Goal: Download file/media

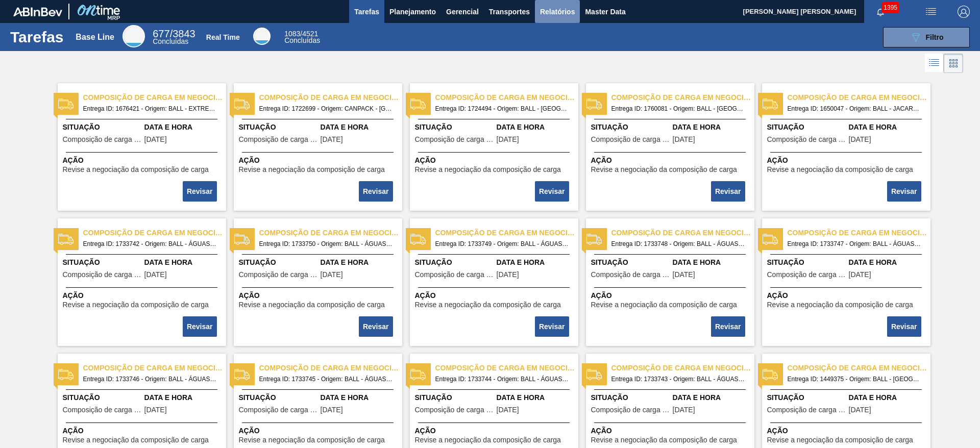
click at [553, 15] on span "Relatórios" at bounding box center [557, 12] width 35 height 12
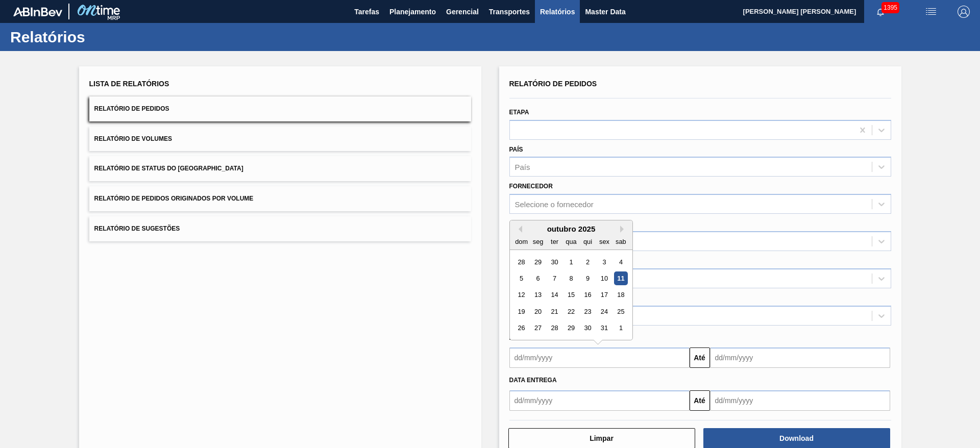
click at [586, 358] on input "text" at bounding box center [600, 358] width 180 height 20
click at [603, 279] on div "10" at bounding box center [604, 279] width 14 height 14
type input "[DATE]"
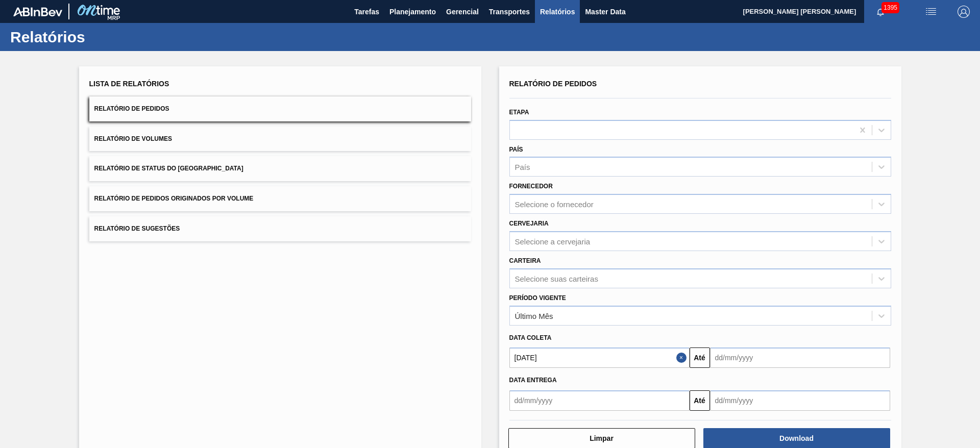
click at [733, 358] on input "text" at bounding box center [800, 358] width 180 height 20
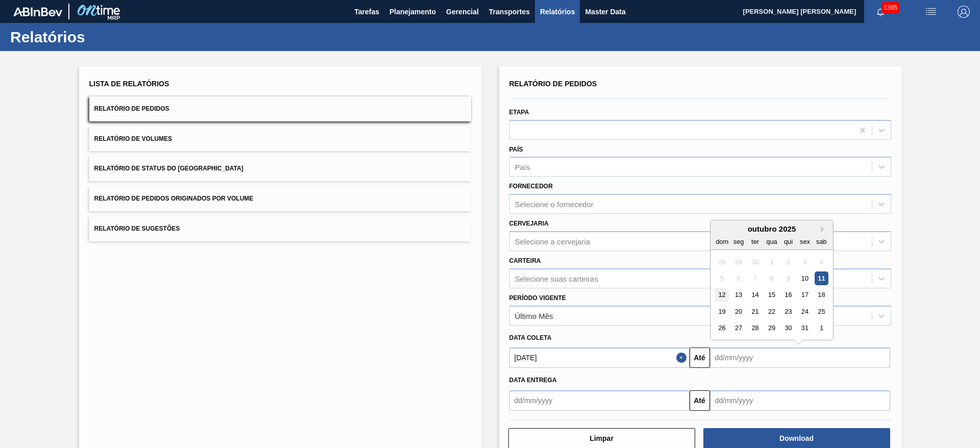
click at [725, 295] on div "12" at bounding box center [722, 295] width 14 height 14
type input "[DATE]"
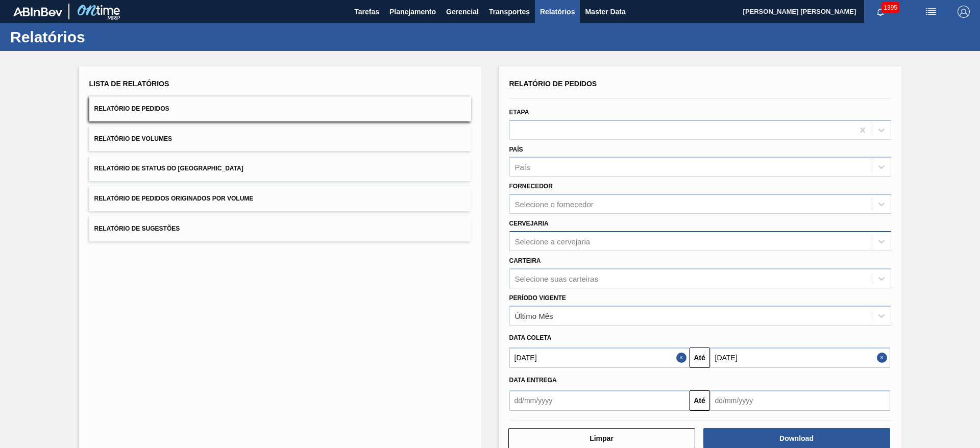
click at [596, 245] on div "Selecione a cervejaria" at bounding box center [691, 241] width 362 height 15
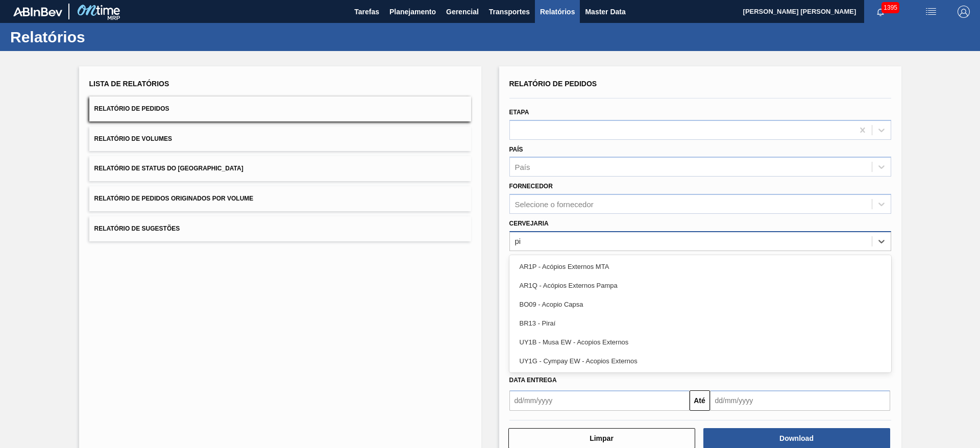
type input "pir"
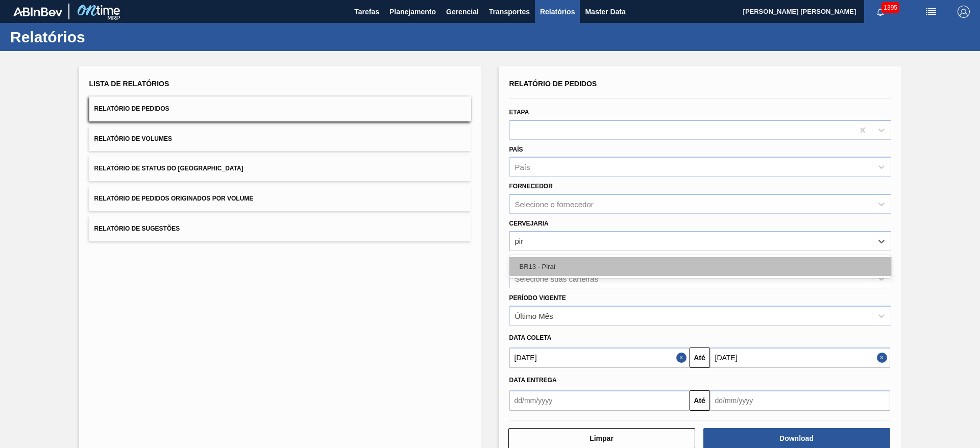
click at [585, 262] on div "BR13 - Piraí" at bounding box center [701, 266] width 382 height 19
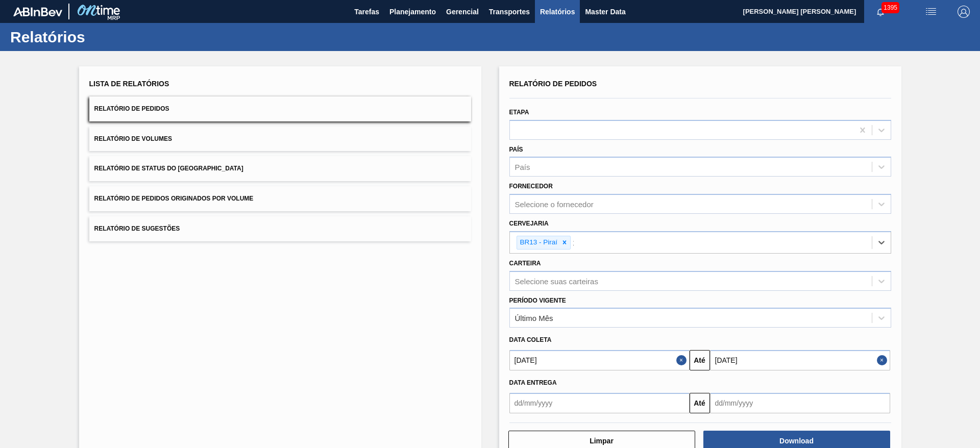
type input "10"
click at [585, 262] on div "BR10 - Guarulhos" at bounding box center [701, 269] width 382 height 19
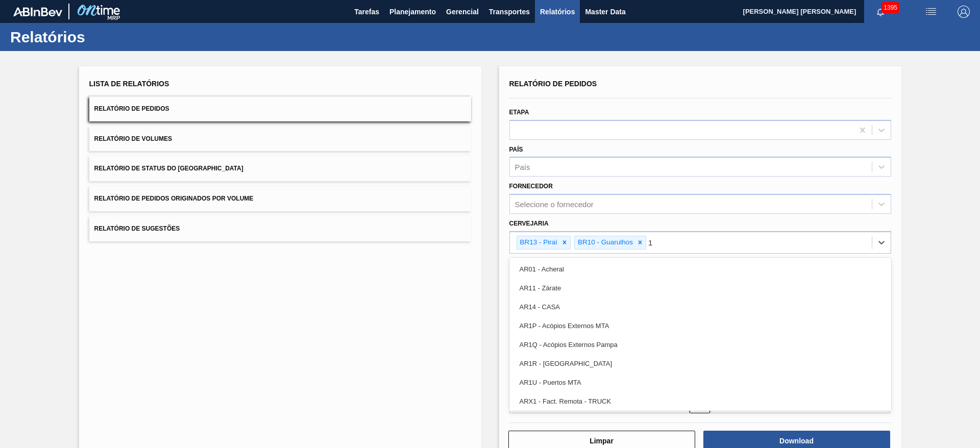
type input "19"
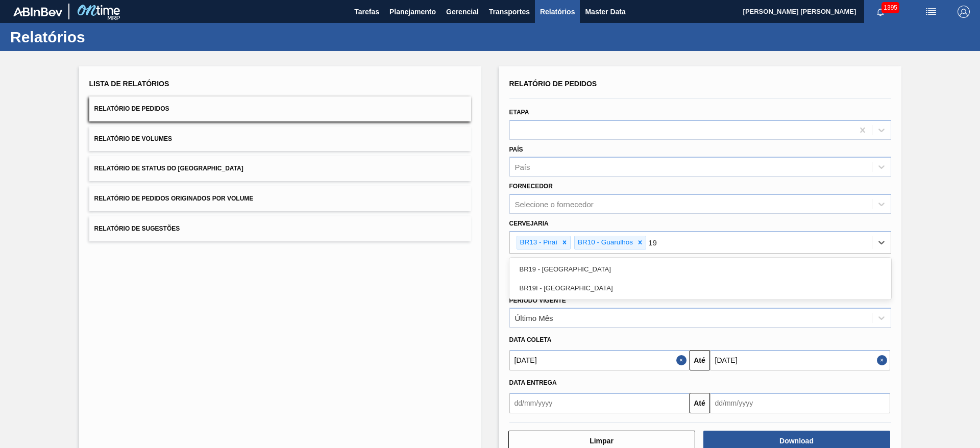
click at [585, 262] on div "BR19 - [GEOGRAPHIC_DATA]" at bounding box center [701, 269] width 382 height 19
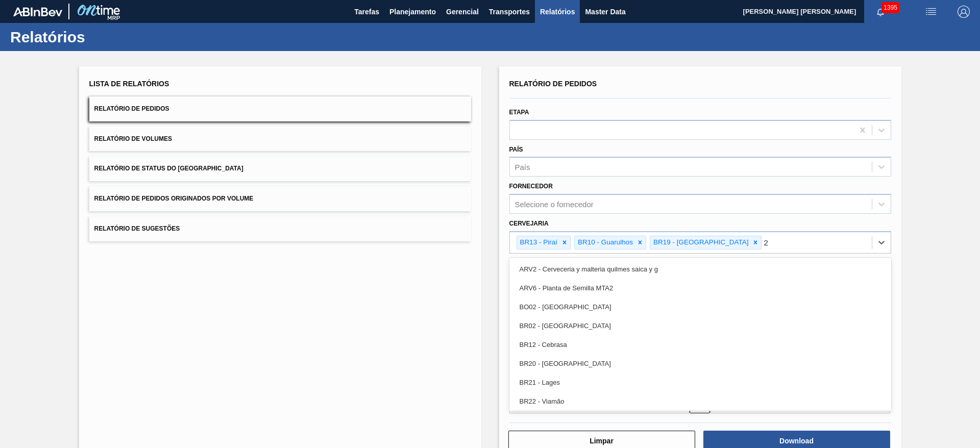
type input "23"
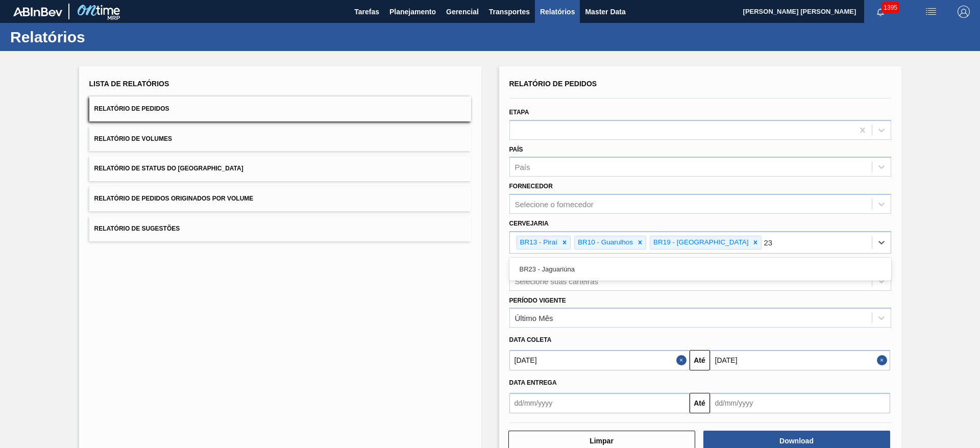
click at [585, 262] on div "BR23 - Jaguariúna" at bounding box center [701, 269] width 382 height 19
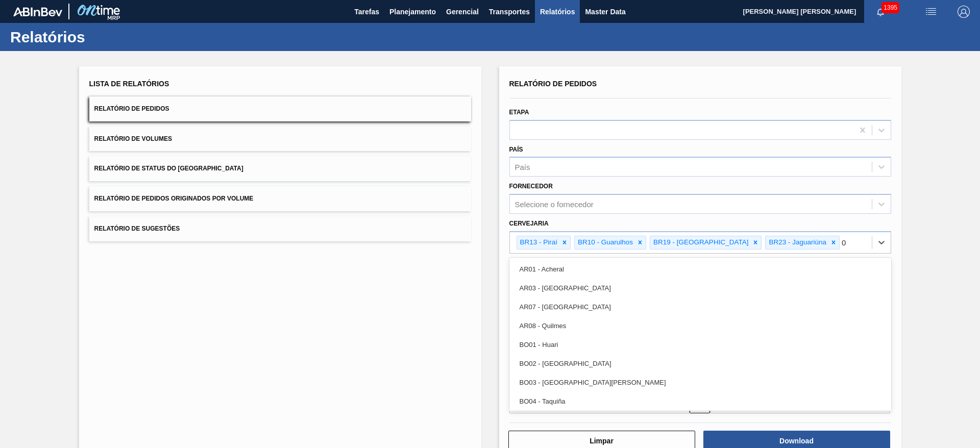
type input "07"
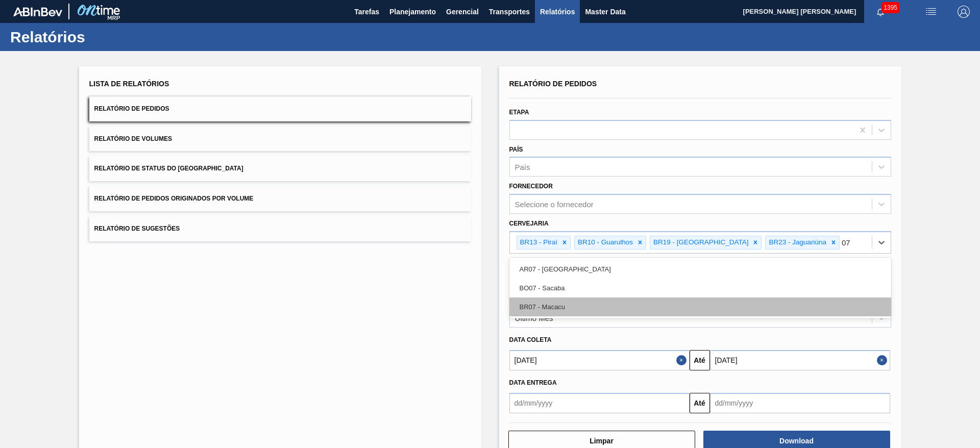
click at [581, 309] on div "BR07 - Macacu" at bounding box center [701, 307] width 382 height 19
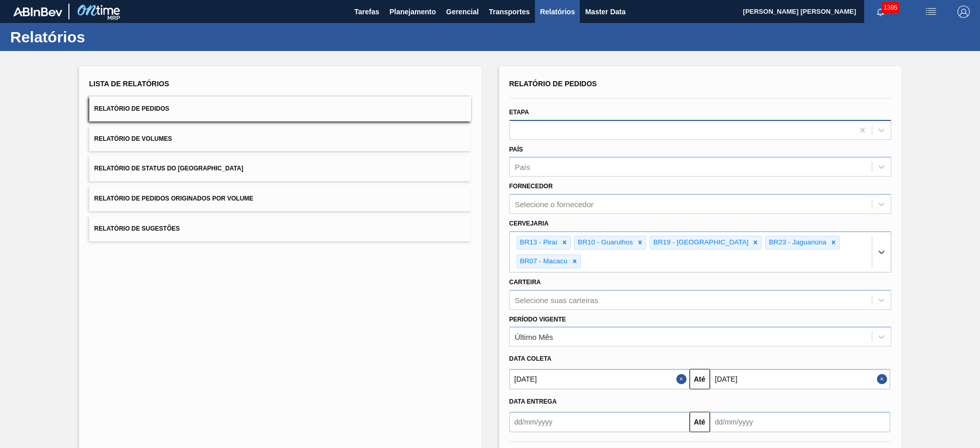
click at [557, 125] on div at bounding box center [682, 130] width 344 height 15
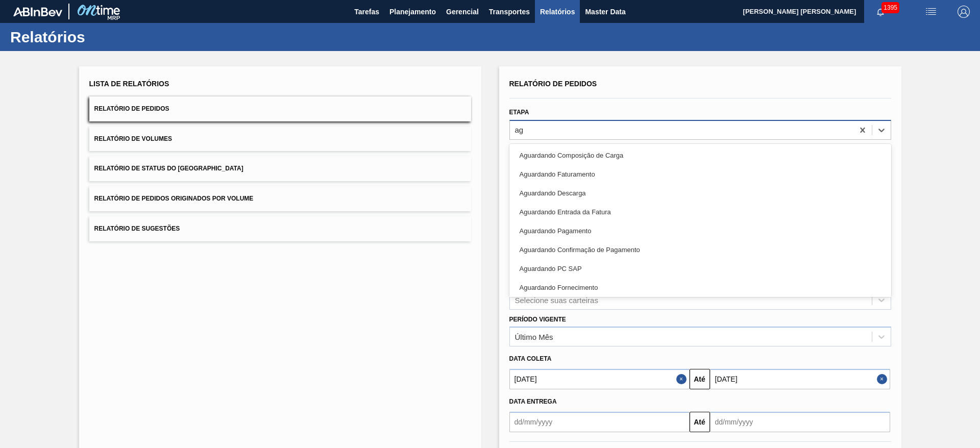
type input "agu"
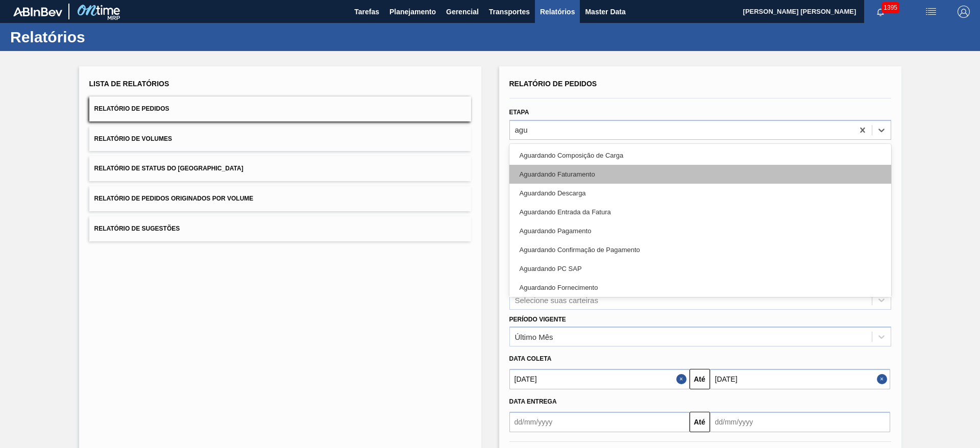
click at [566, 171] on div "Aguardando Faturamento" at bounding box center [701, 174] width 382 height 19
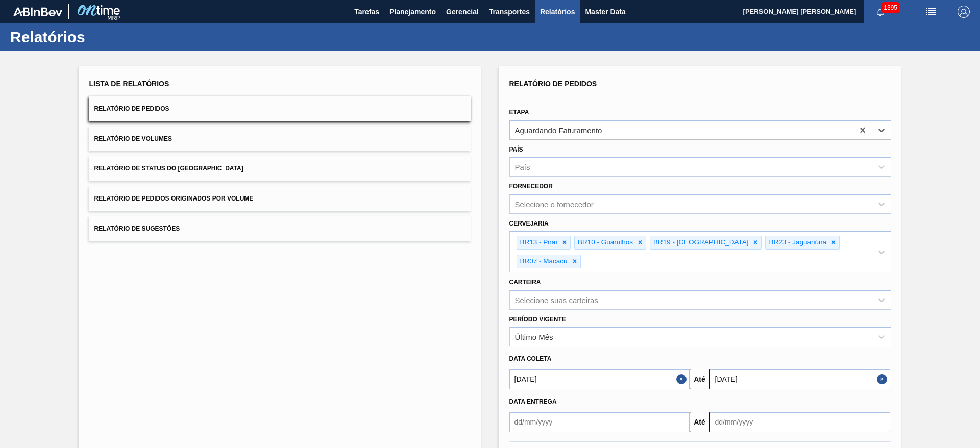
scroll to position [40, 0]
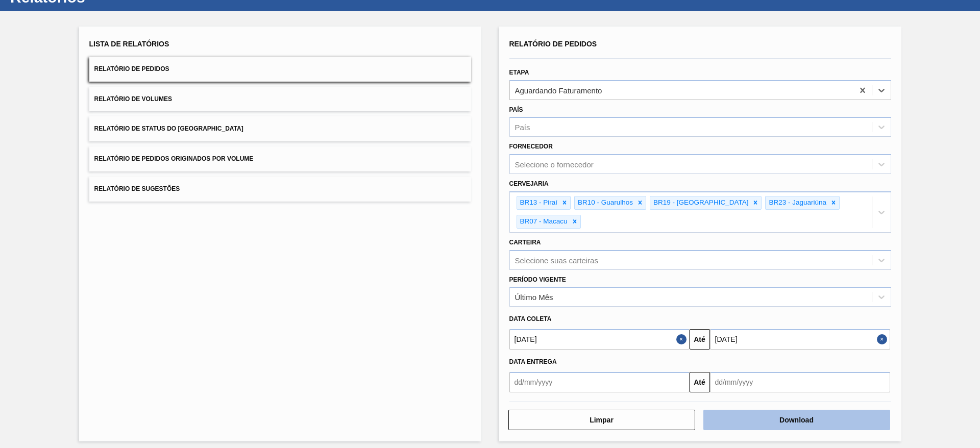
click at [788, 413] on button "Download" at bounding box center [797, 420] width 187 height 20
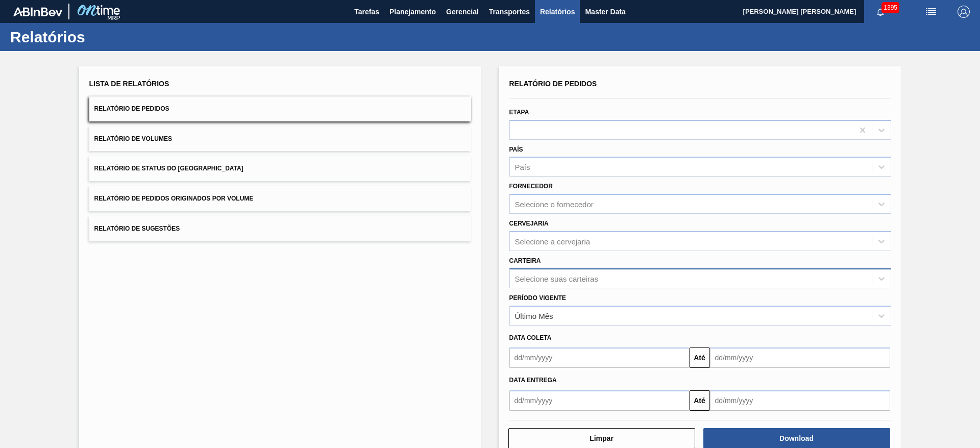
click at [548, 275] on div "Selecione suas carteiras" at bounding box center [556, 278] width 83 height 9
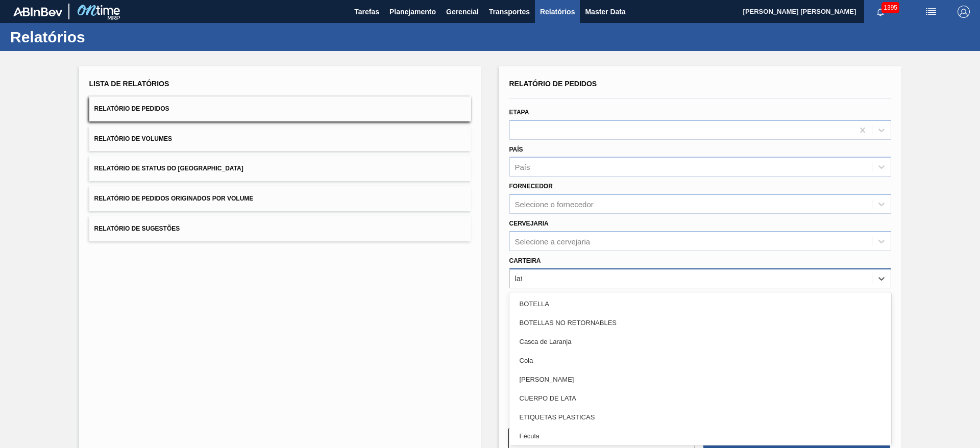
type input "lata"
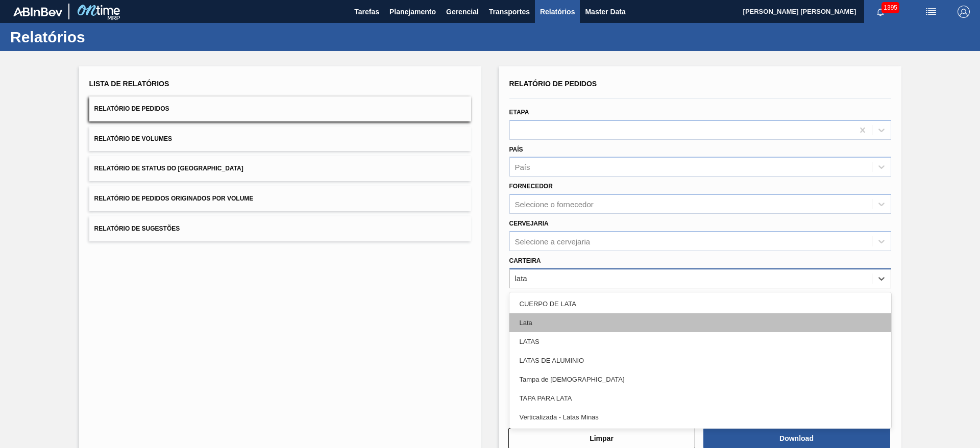
click at [543, 329] on div "Lata" at bounding box center [701, 323] width 382 height 19
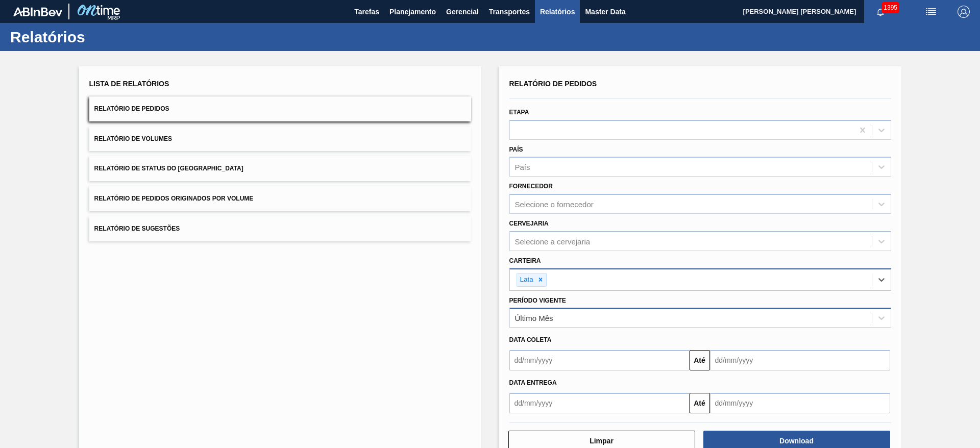
click at [546, 322] on div "Último Mês" at bounding box center [534, 318] width 38 height 9
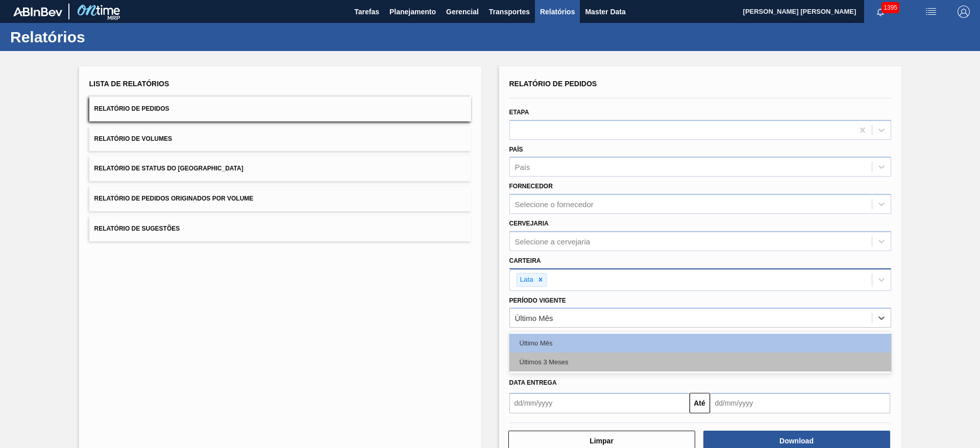
click at [560, 367] on div "Últimos 3 Meses" at bounding box center [701, 362] width 382 height 19
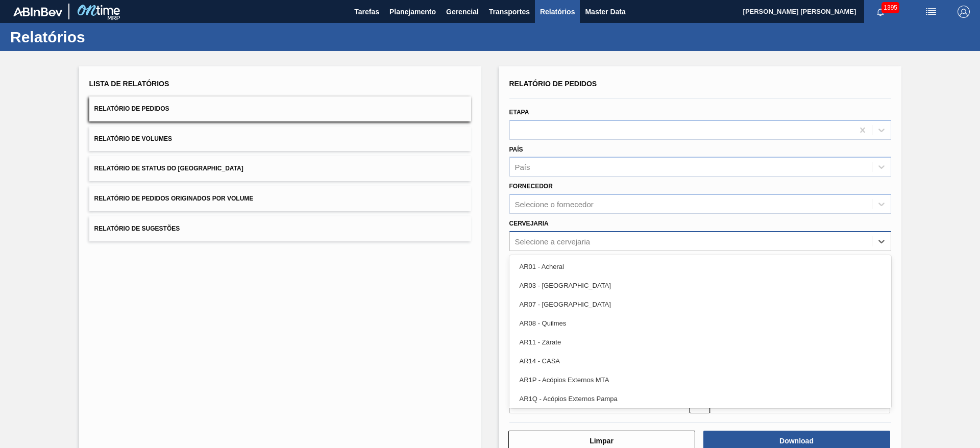
click at [560, 240] on div "Selecione a cervejaria" at bounding box center [553, 241] width 76 height 9
type input "10"
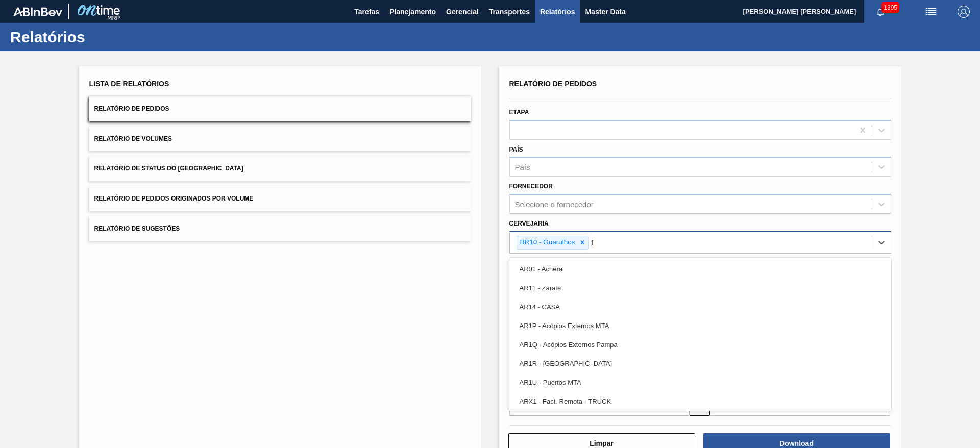
type input "13"
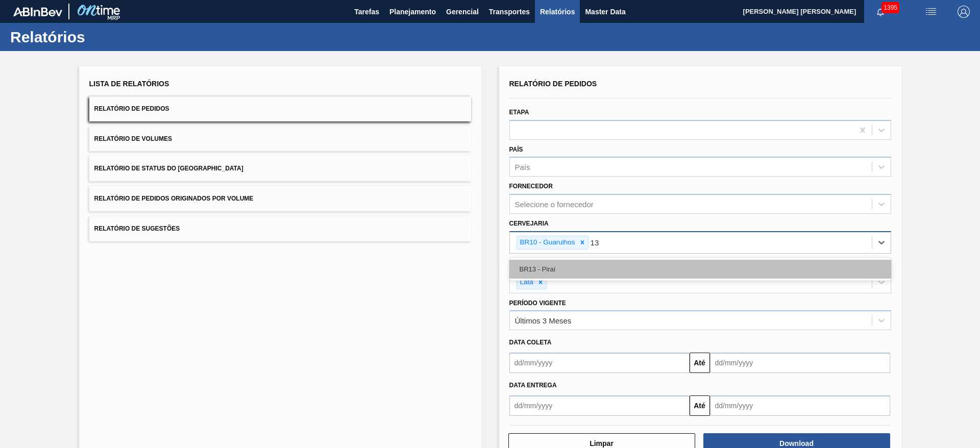
click at [554, 273] on div "BR13 - Piraí" at bounding box center [701, 269] width 382 height 19
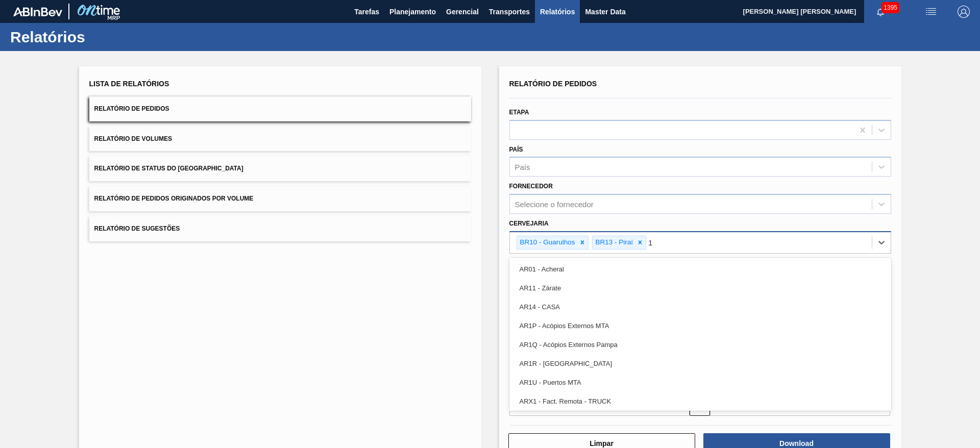
type input "19"
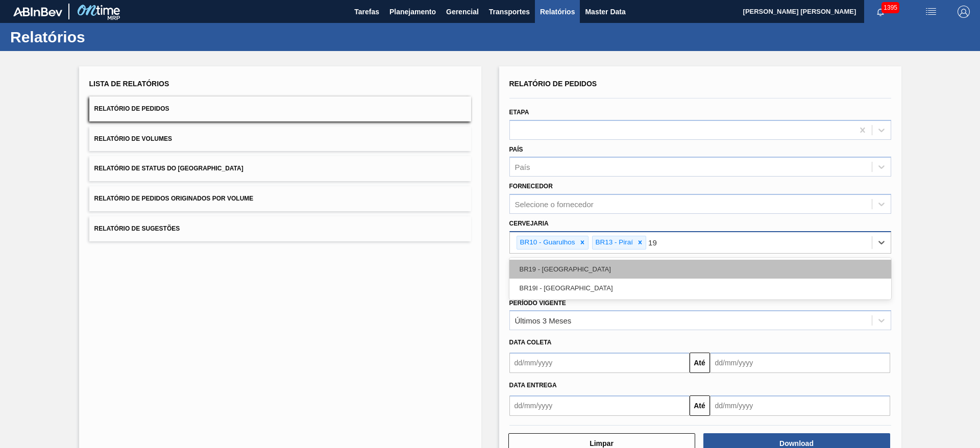
click at [559, 277] on div "BR19 - [GEOGRAPHIC_DATA]" at bounding box center [701, 269] width 382 height 19
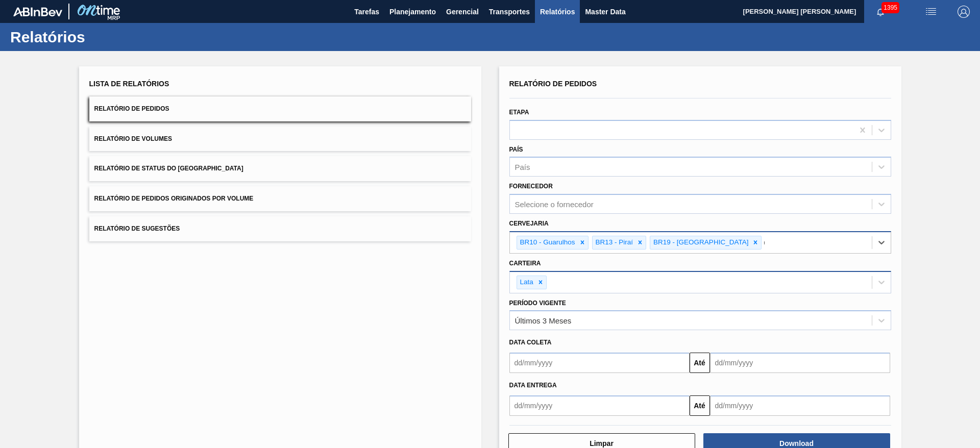
type input "07"
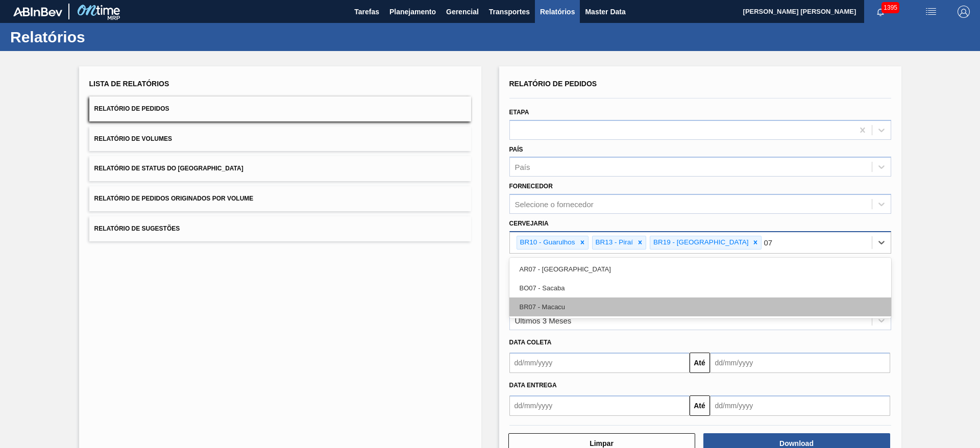
click at [556, 303] on div "BR07 - Macacu" at bounding box center [701, 307] width 382 height 19
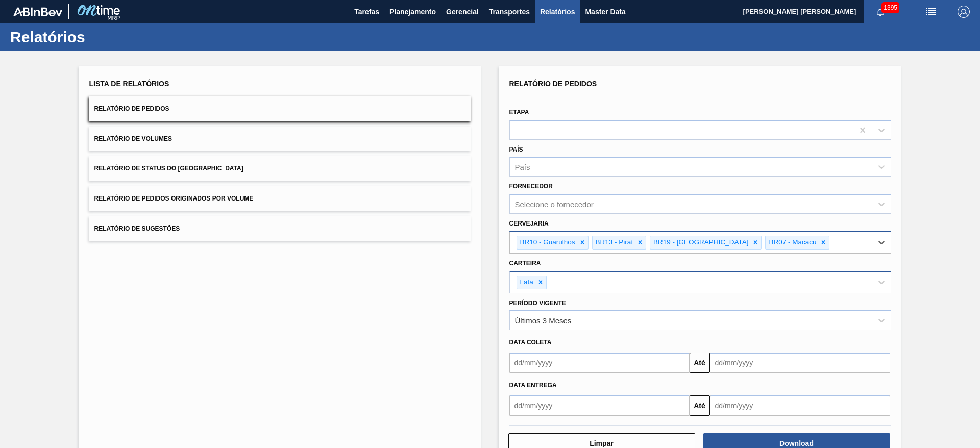
type input "23"
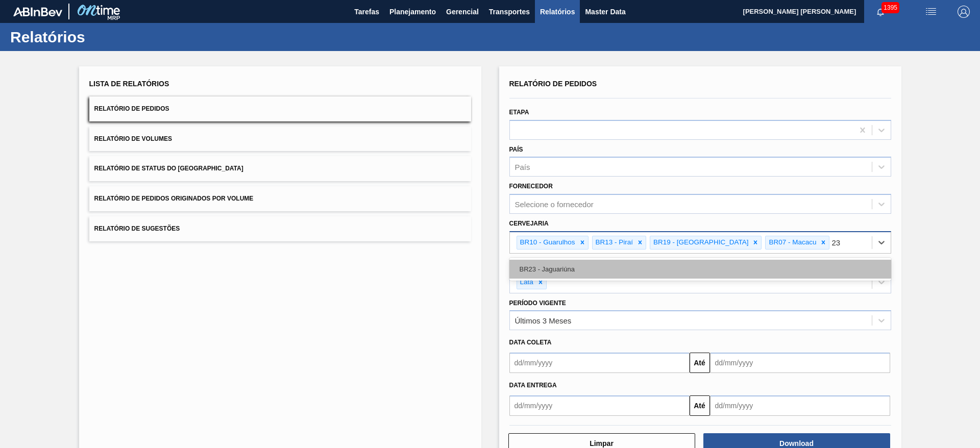
click at [546, 271] on div "BR23 - Jaguariúna" at bounding box center [701, 269] width 382 height 19
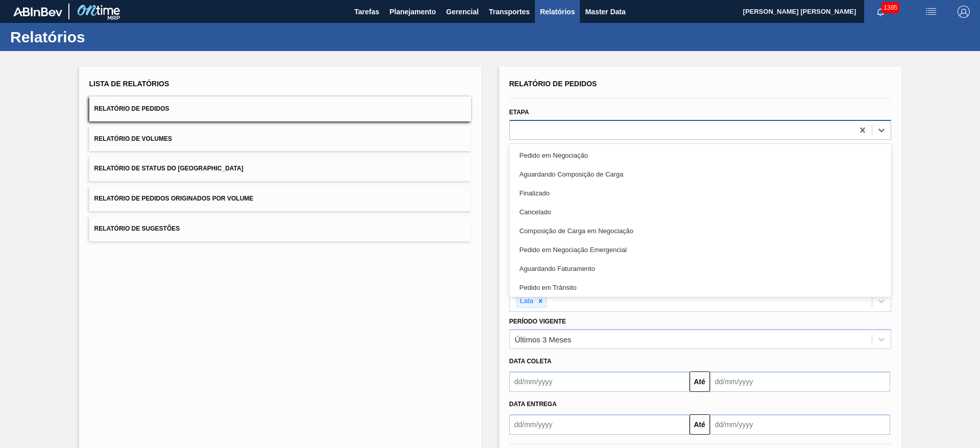
click at [529, 127] on div at bounding box center [682, 130] width 344 height 15
type input "agu"
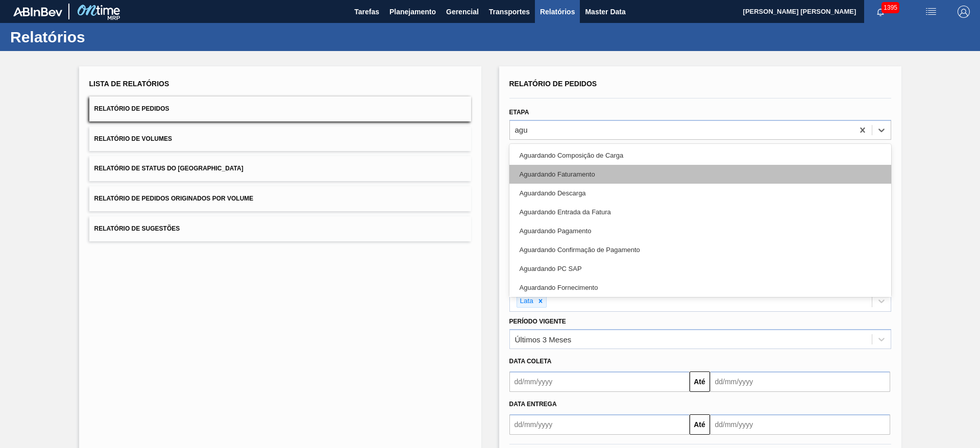
click at [554, 170] on div "Aguardando Faturamento" at bounding box center [701, 174] width 382 height 19
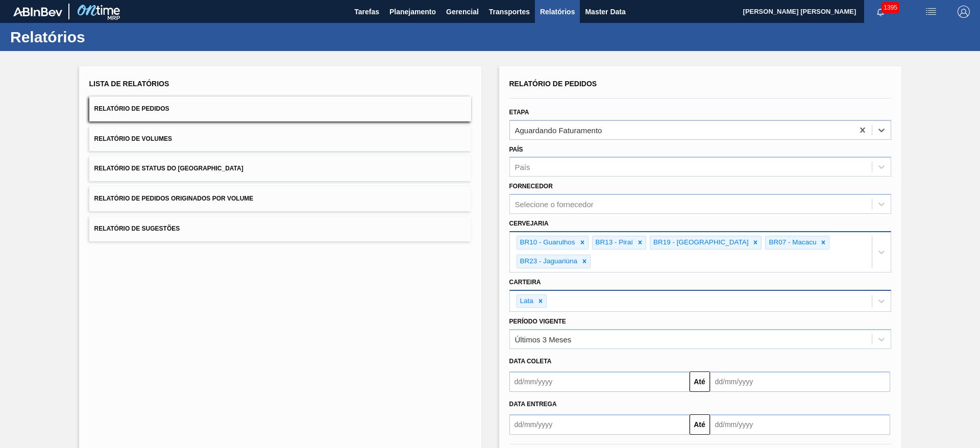
click at [614, 378] on input "text" at bounding box center [600, 382] width 180 height 20
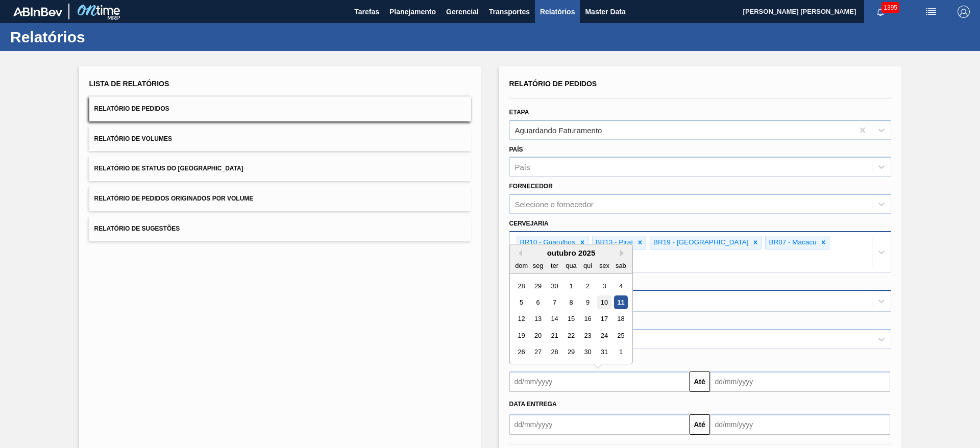
click at [603, 296] on div "10" at bounding box center [604, 303] width 14 height 14
type input "[DATE]"
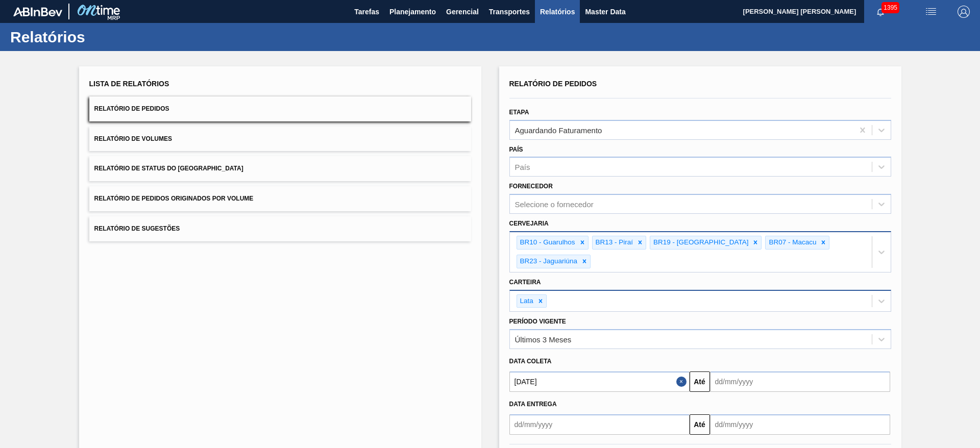
click at [757, 377] on input "text" at bounding box center [800, 382] width 180 height 20
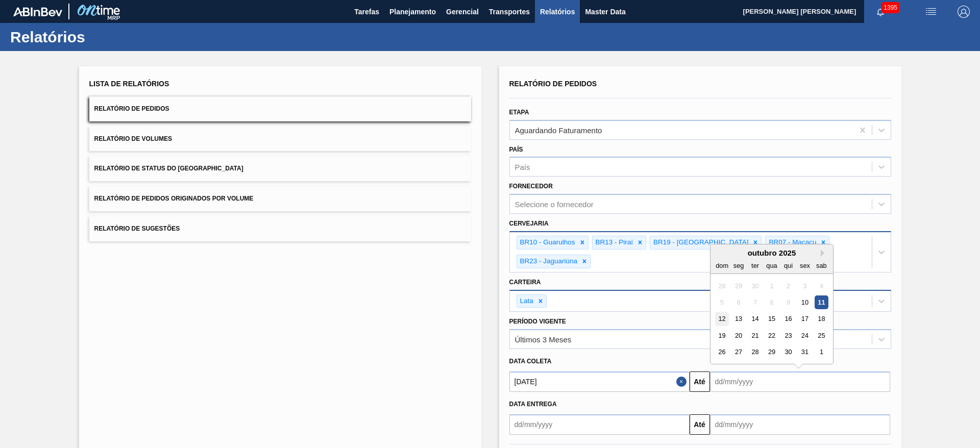
click at [722, 318] on div "12" at bounding box center [722, 319] width 14 height 14
type input "[DATE]"
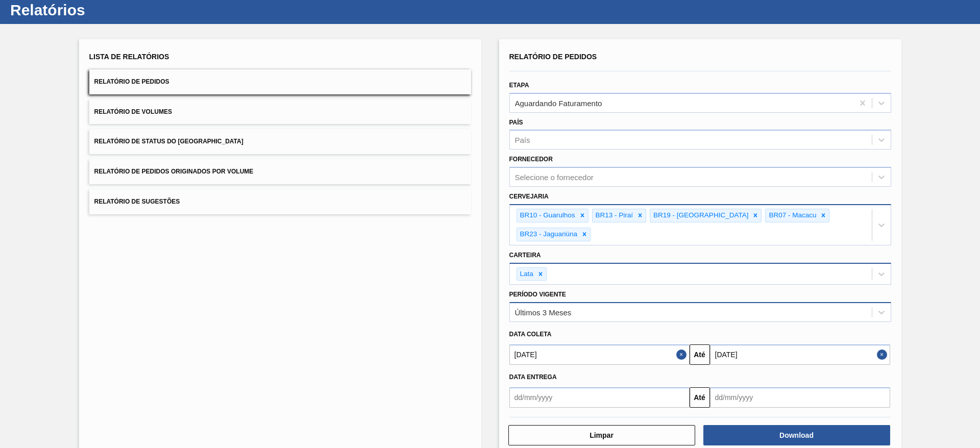
scroll to position [42, 0]
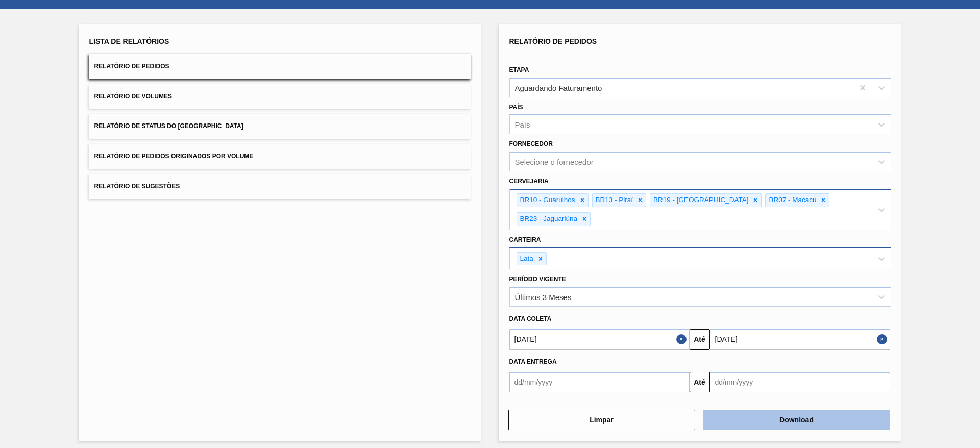
click at [808, 410] on button "Download" at bounding box center [797, 420] width 187 height 20
